Goal: Task Accomplishment & Management: Manage account settings

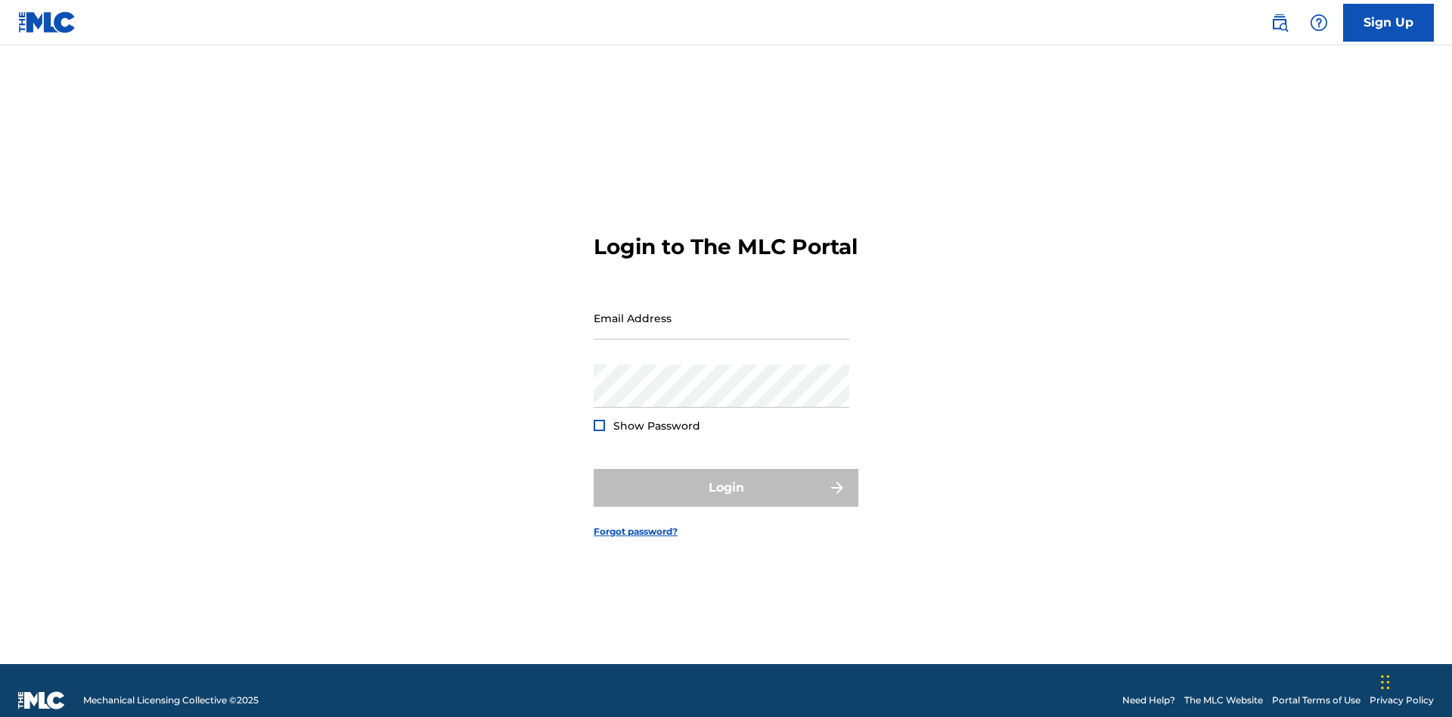
scroll to position [20, 0]
click at [722, 311] on input "Email Address" at bounding box center [722, 317] width 256 height 43
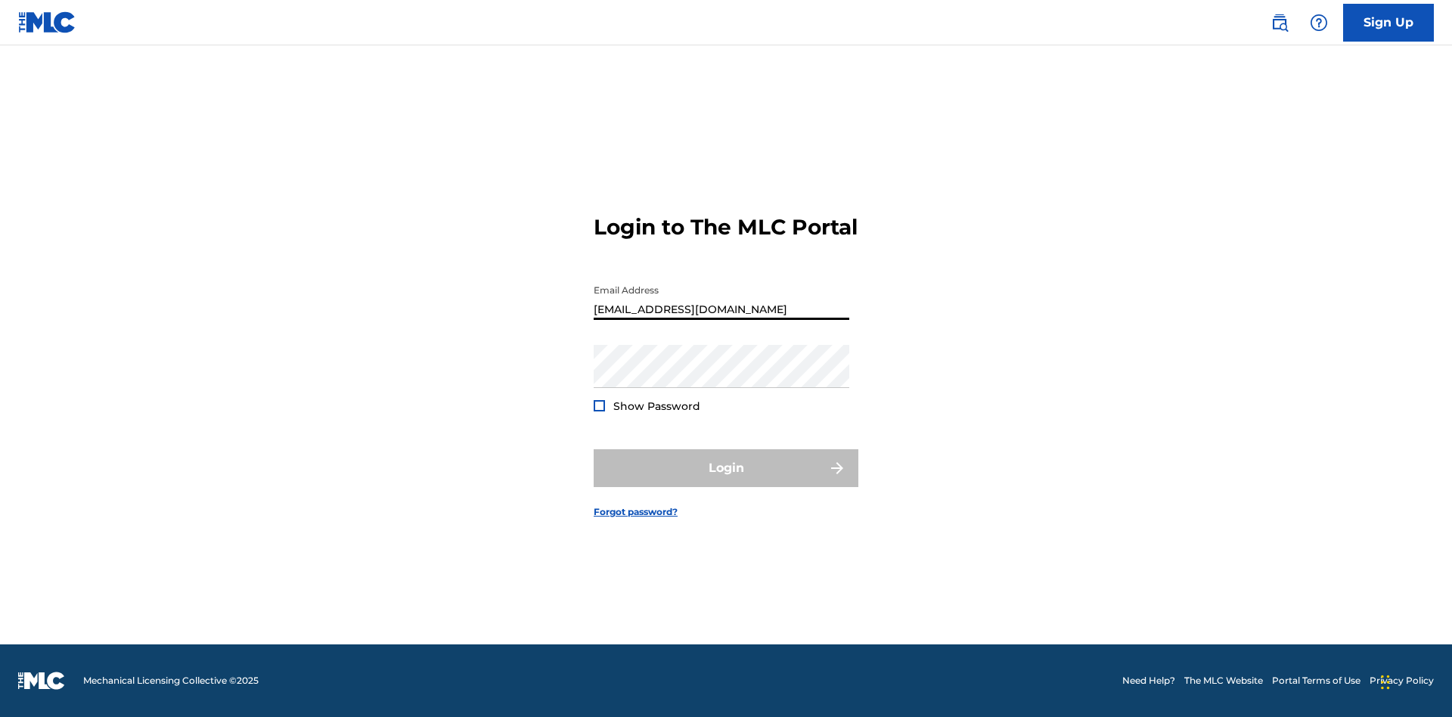
type input "[EMAIL_ADDRESS][DOMAIN_NAME]"
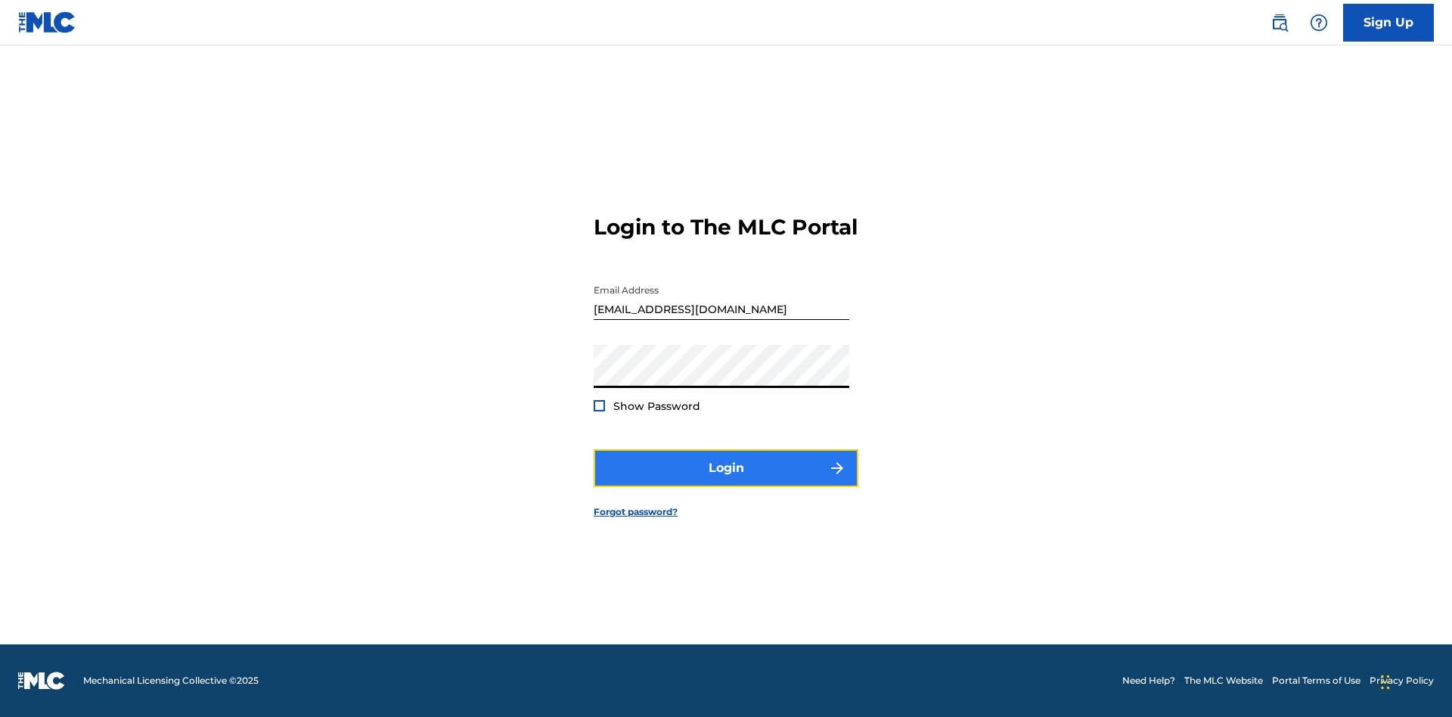
click at [726, 481] on button "Login" at bounding box center [726, 468] width 265 height 38
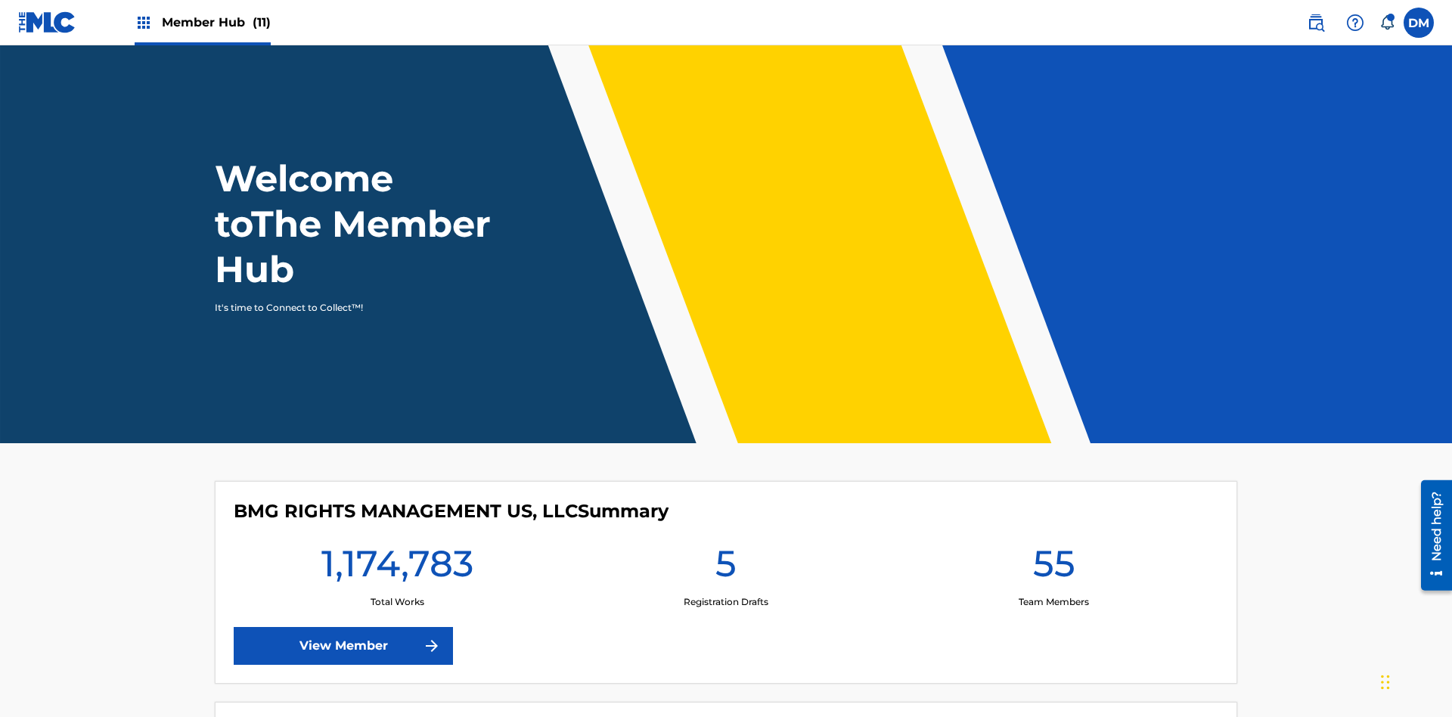
click at [216, 22] on span "Member Hub (11)" at bounding box center [216, 22] width 109 height 17
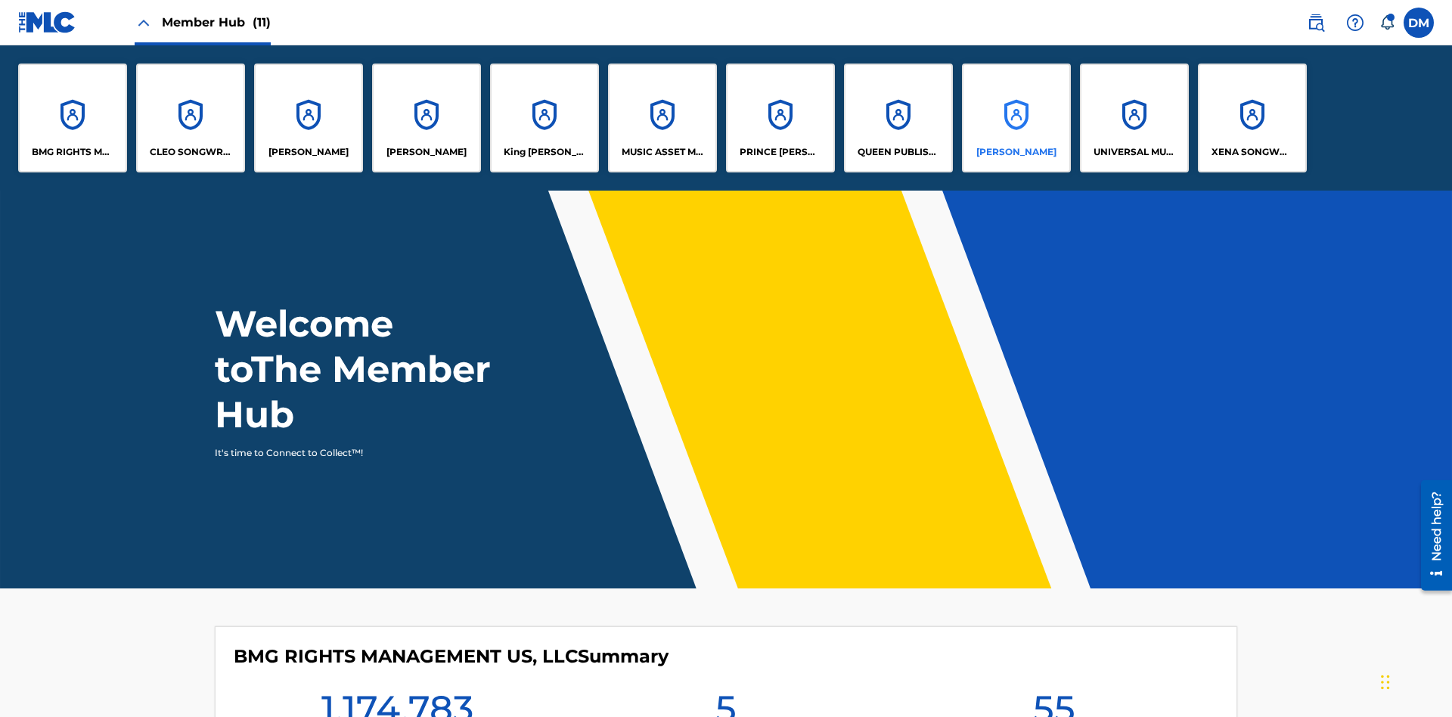
click at [1016, 152] on p "RONALD MCTESTERSON" at bounding box center [1016, 152] width 80 height 14
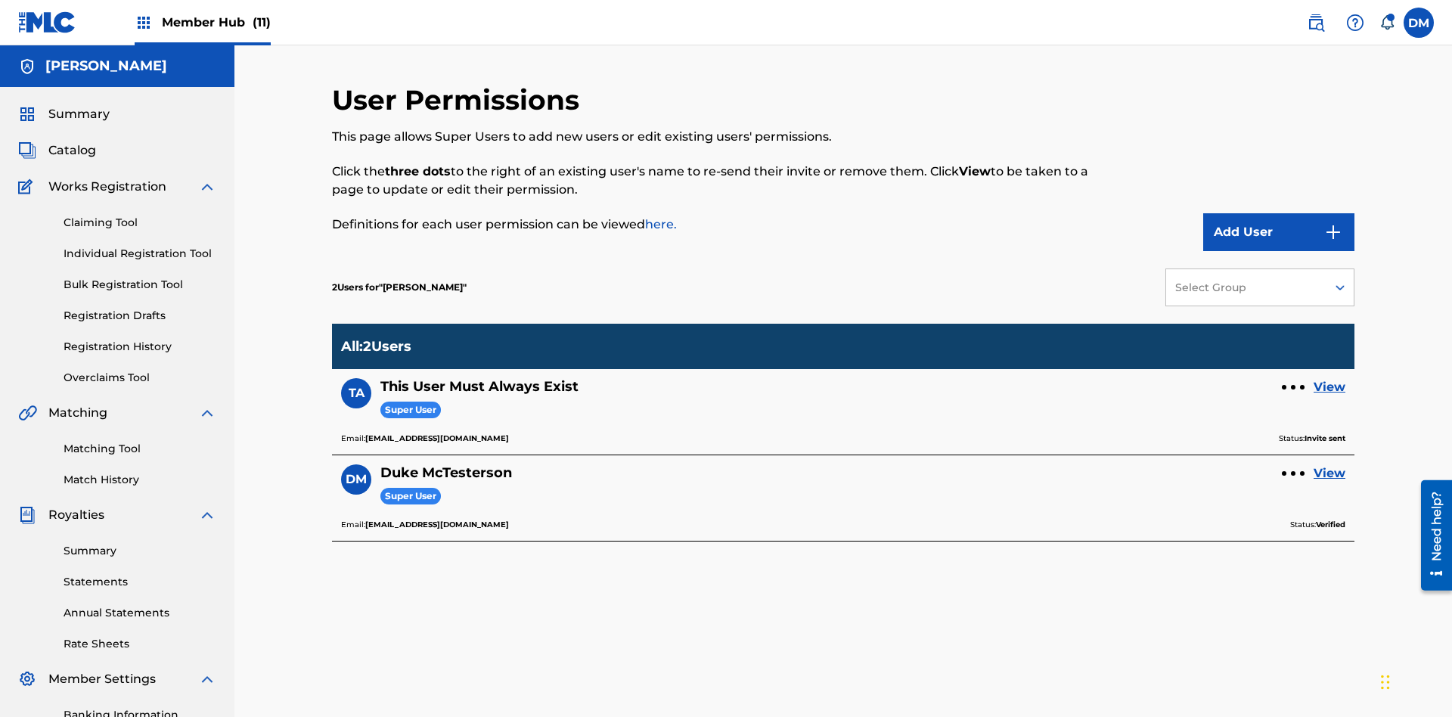
scroll to position [221, 0]
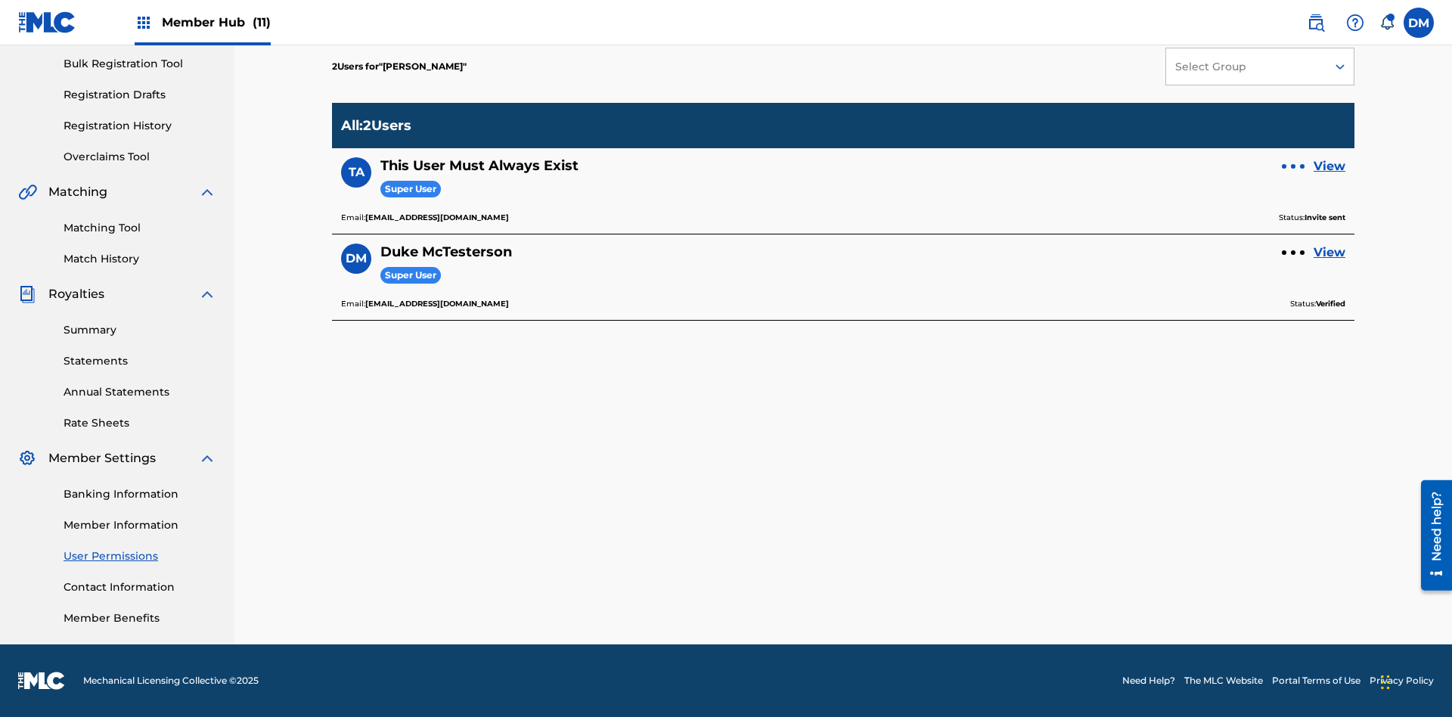
click at [1293, 166] on div at bounding box center [1293, 166] width 5 height 5
click at [1293, 109] on p "Resend Invite" at bounding box center [1293, 100] width 129 height 36
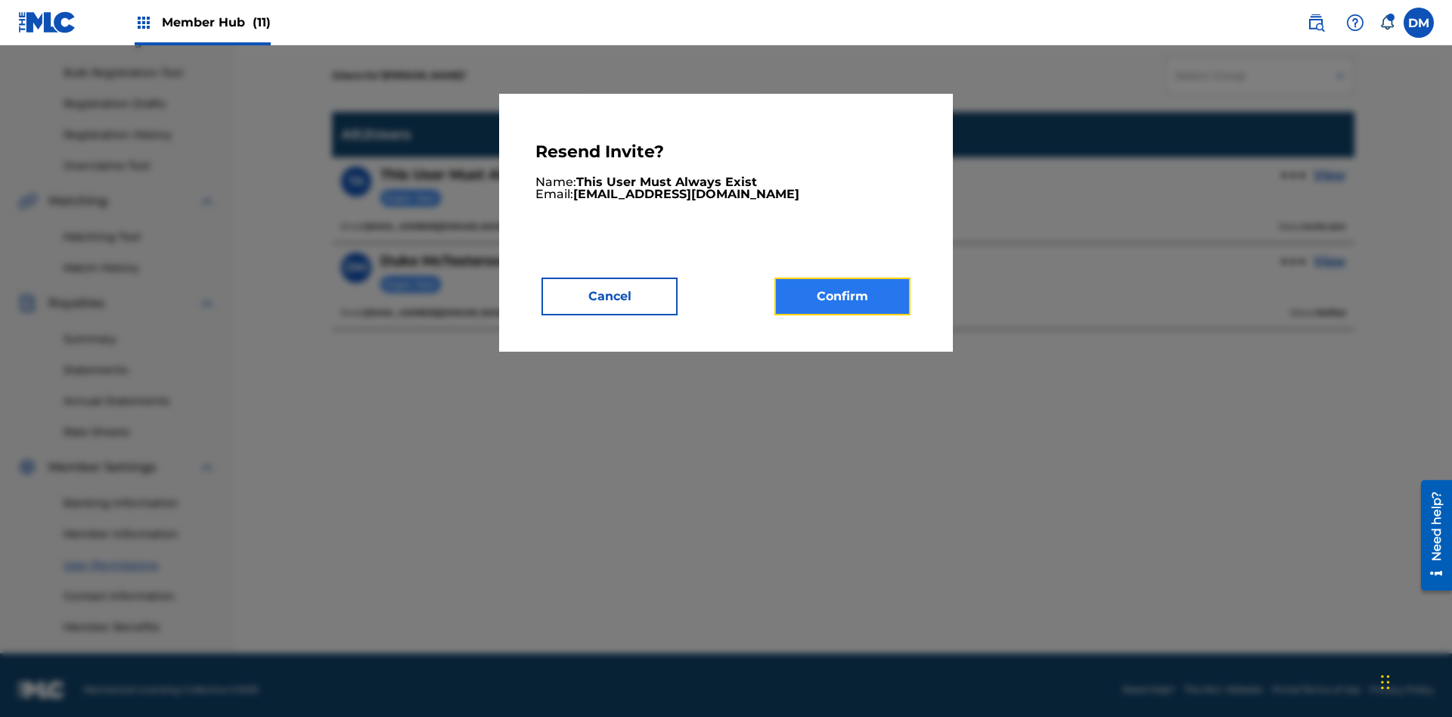
click at [843, 296] on button "Confirm" at bounding box center [842, 297] width 136 height 38
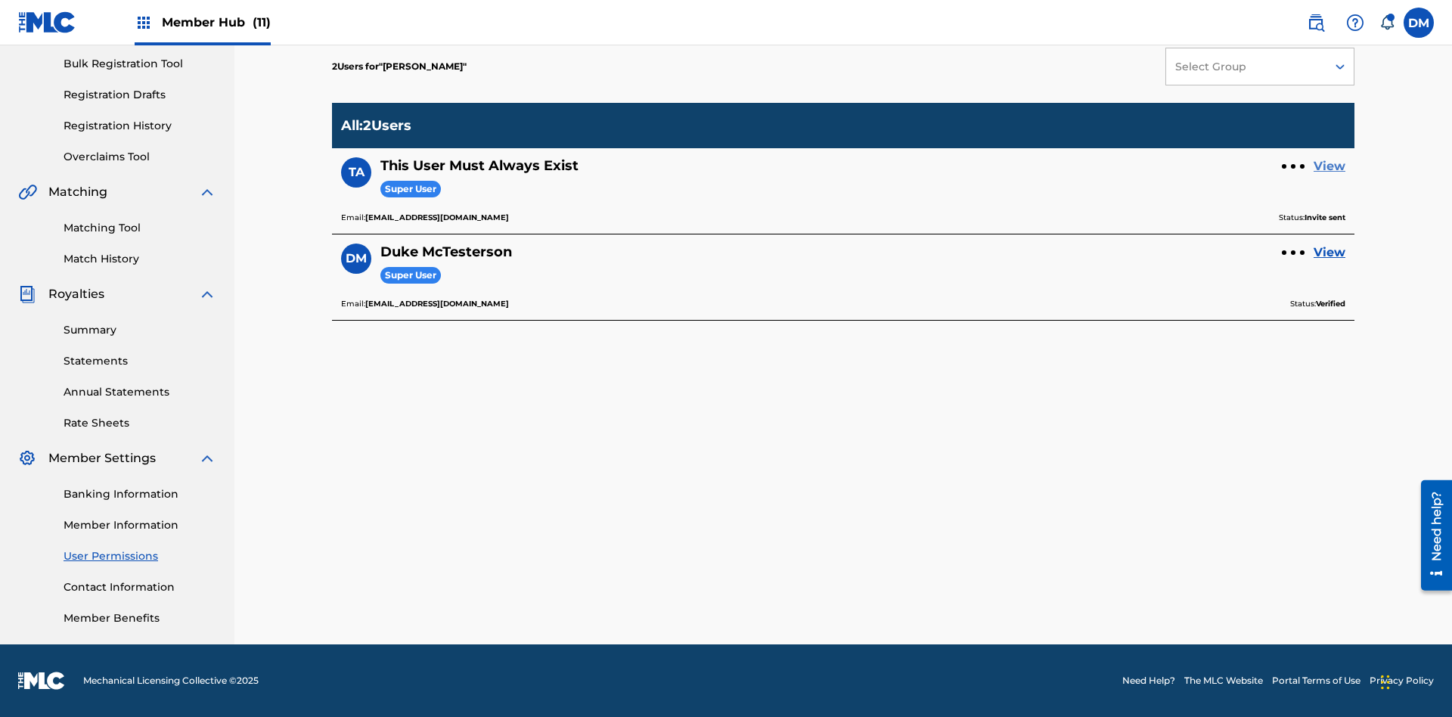
click at [1330, 166] on link "View" at bounding box center [1330, 166] width 32 height 18
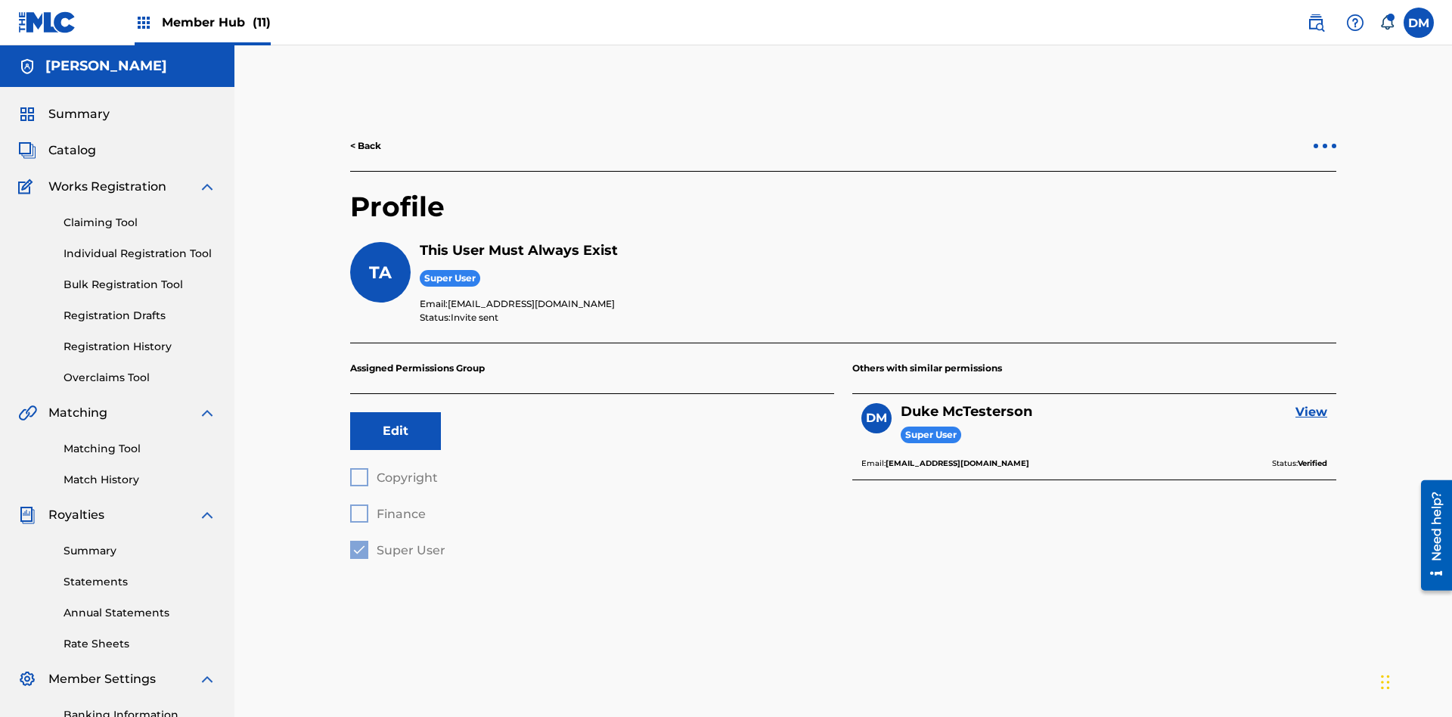
click at [1325, 144] on div at bounding box center [1325, 146] width 5 height 5
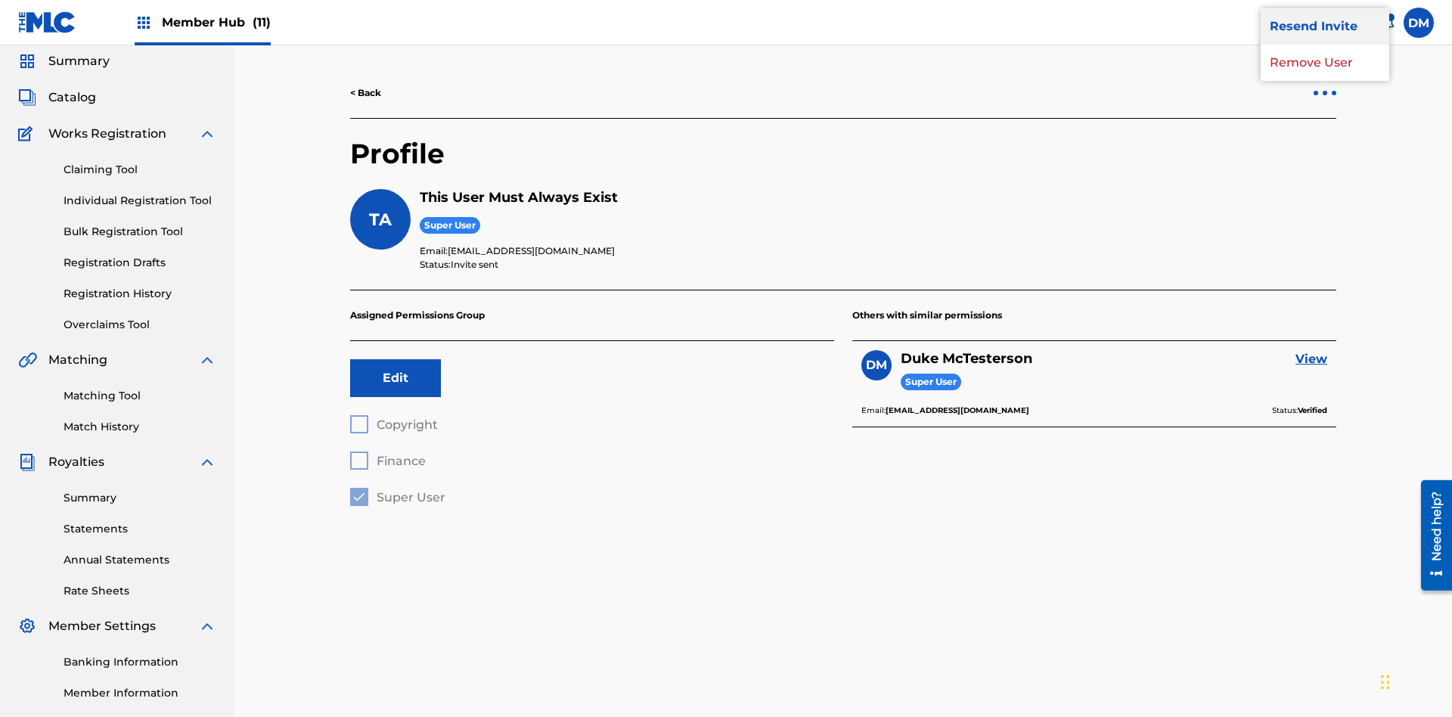
click at [1325, 45] on p "Resend Invite" at bounding box center [1325, 26] width 129 height 36
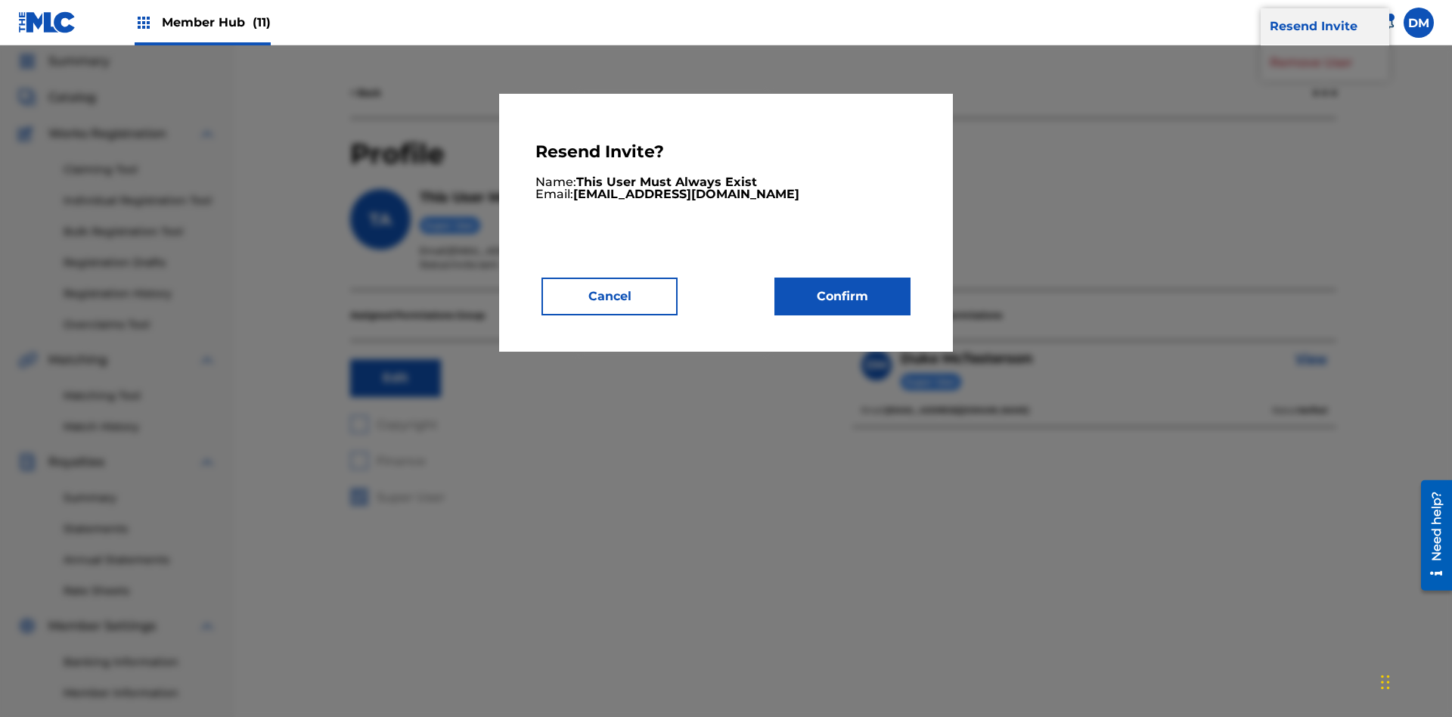
scroll to position [0, 0]
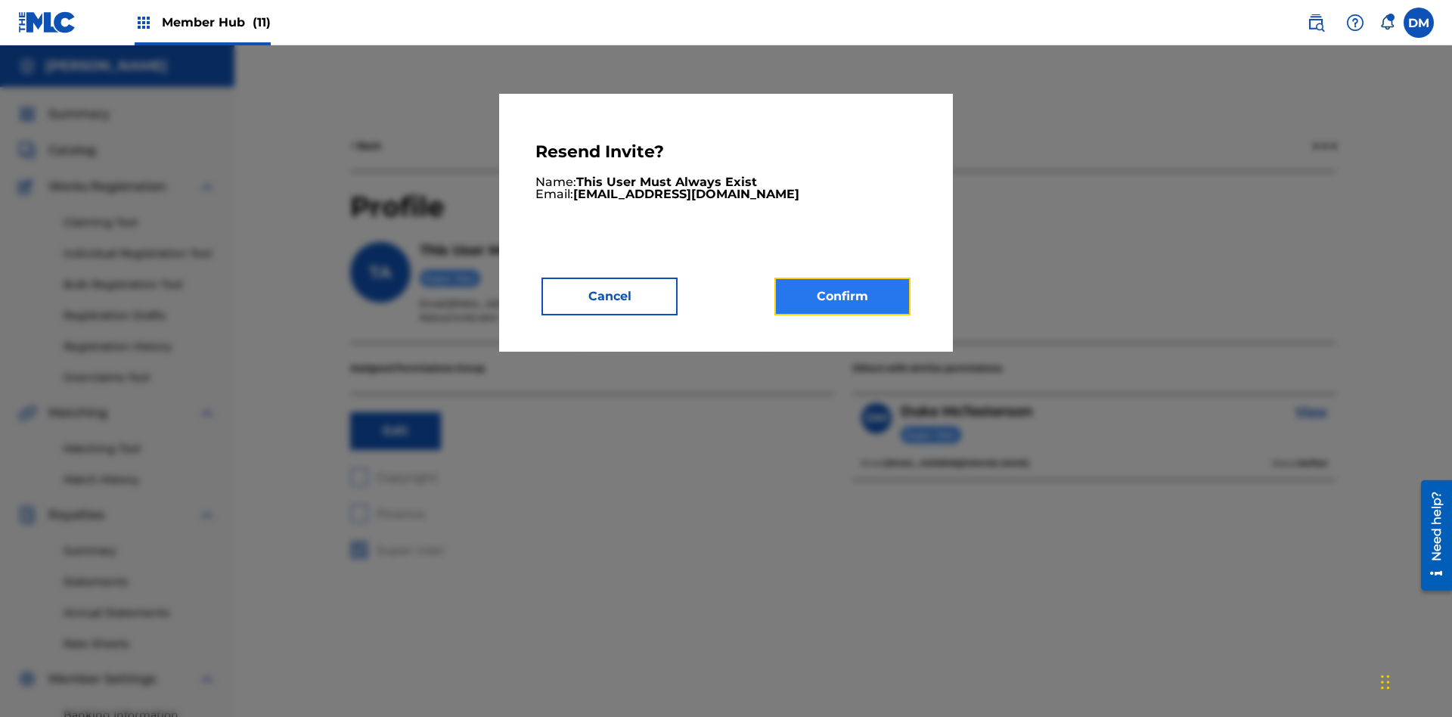
click at [843, 296] on button "Confirm" at bounding box center [842, 297] width 136 height 38
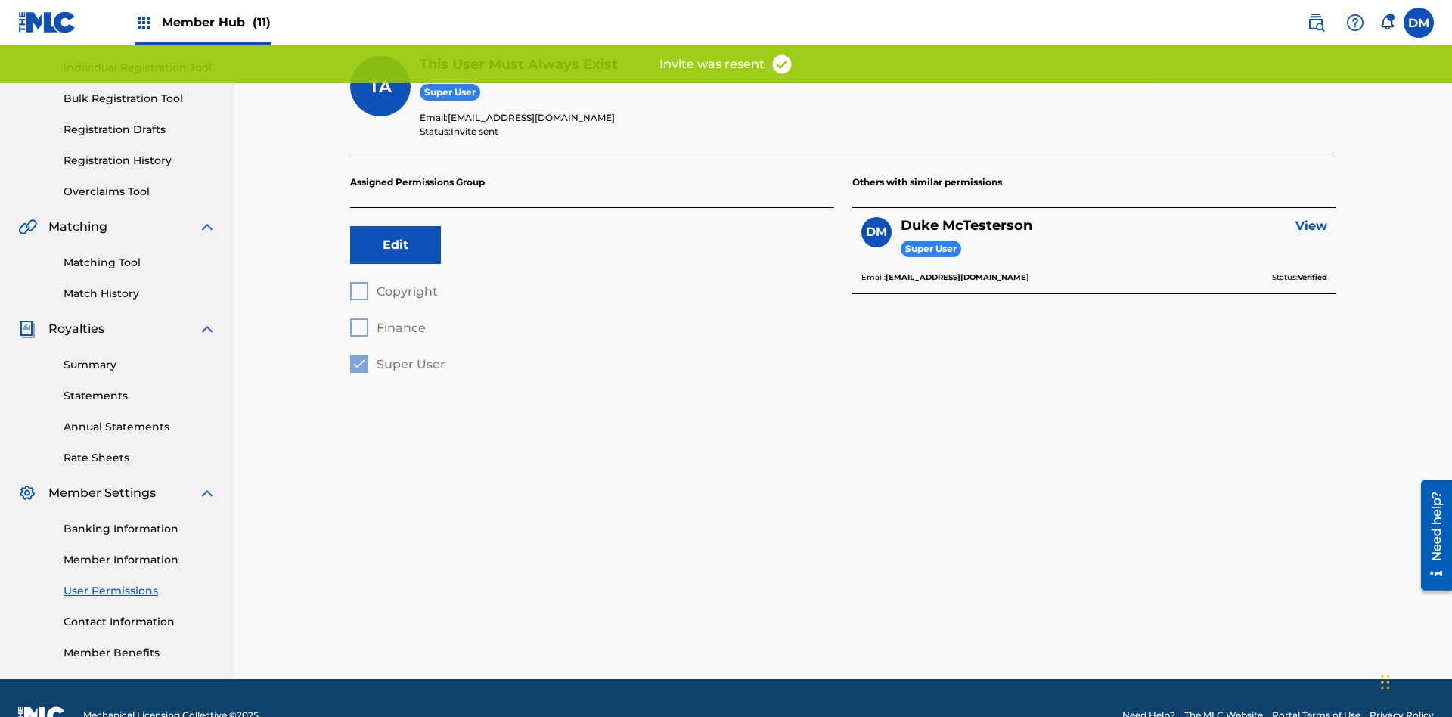
scroll to position [151, 0]
